Goal: Information Seeking & Learning: Learn about a topic

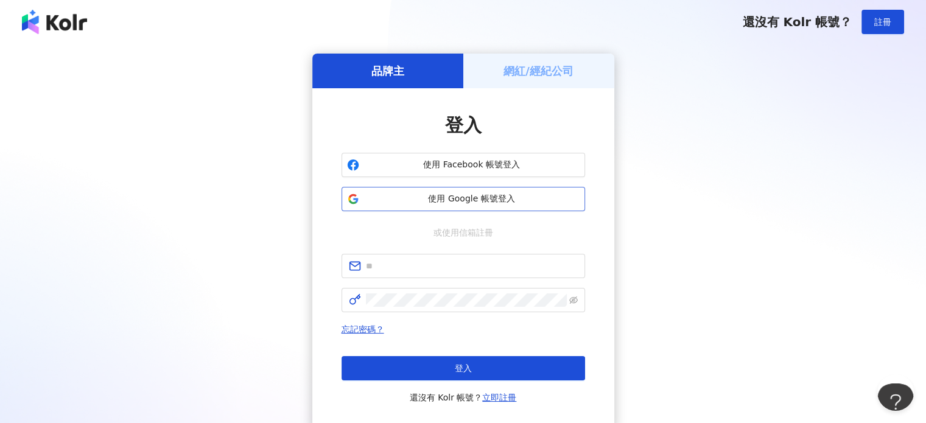
click at [431, 187] on button "使用 Google 帳號登入" at bounding box center [462, 199] width 243 height 24
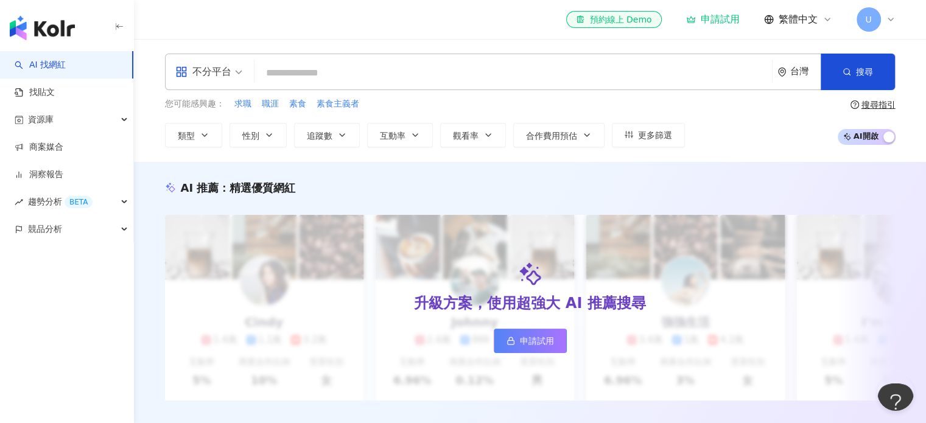
click at [307, 69] on input "search" at bounding box center [513, 72] width 508 height 23
type input "**"
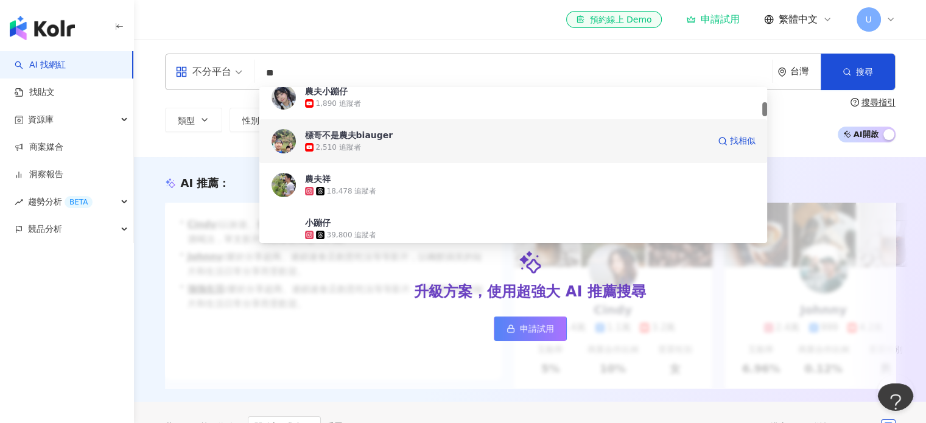
scroll to position [163, 0]
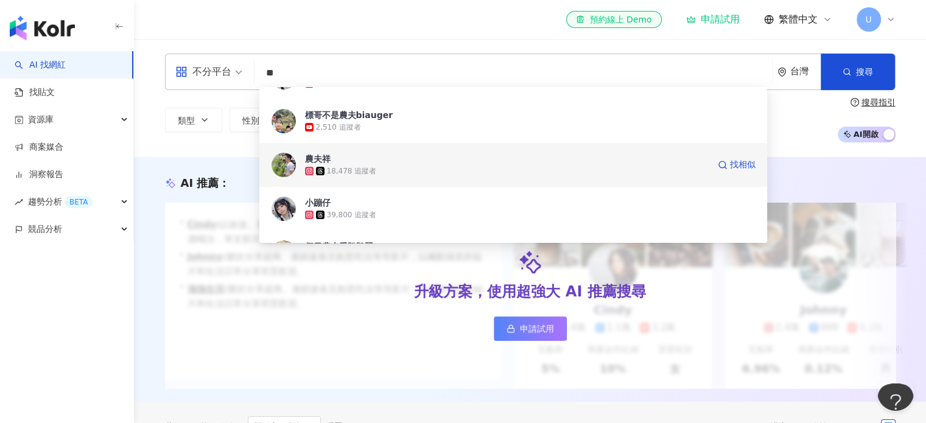
click at [332, 161] on span "農夫祥" at bounding box center [506, 159] width 403 height 12
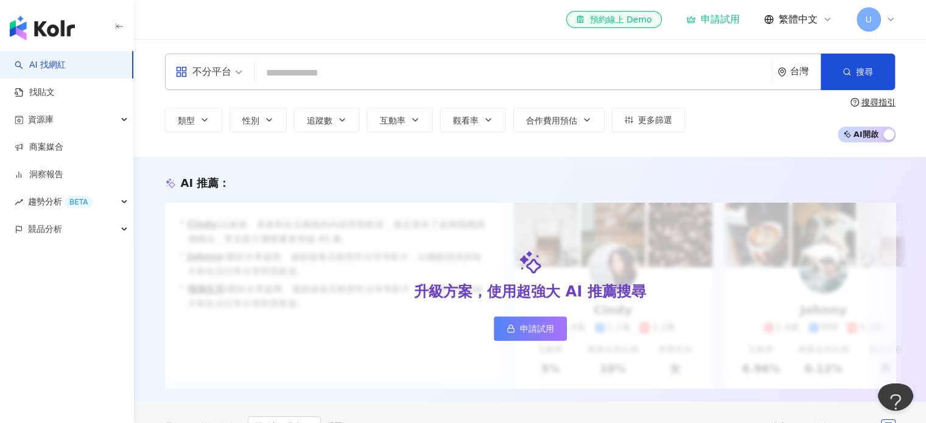
click at [321, 71] on input "search" at bounding box center [513, 72] width 508 height 23
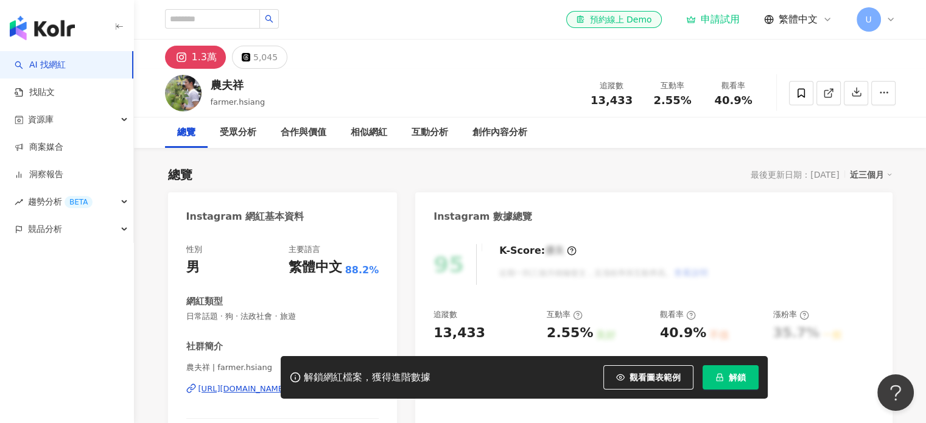
click at [190, 58] on button "1.3萬" at bounding box center [195, 57] width 61 height 23
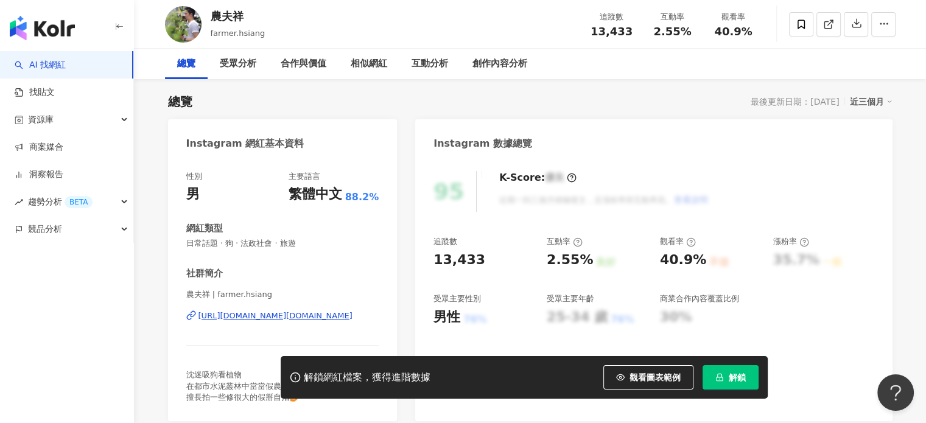
scroll to position [81, 0]
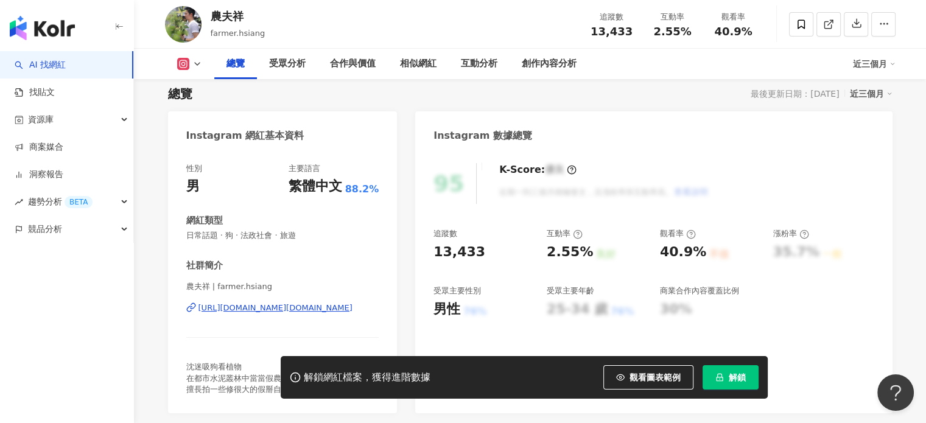
click at [251, 312] on div "[URL][DOMAIN_NAME][DOMAIN_NAME]" at bounding box center [275, 307] width 154 height 11
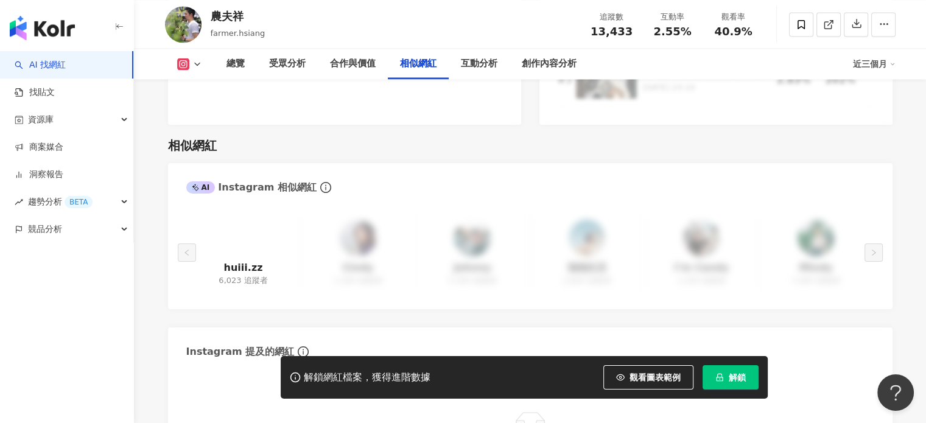
scroll to position [1927, 0]
